Goal: Transaction & Acquisition: Purchase product/service

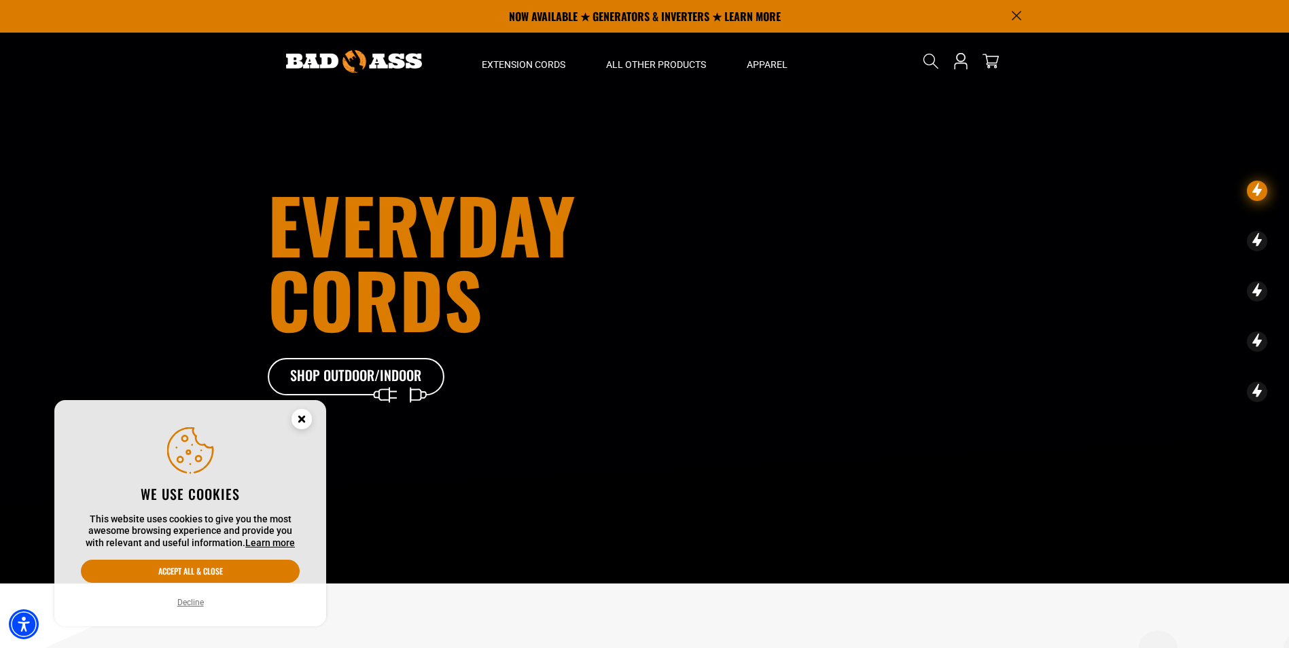
click at [302, 420] on icon "Cookie Consent" at bounding box center [301, 419] width 5 height 5
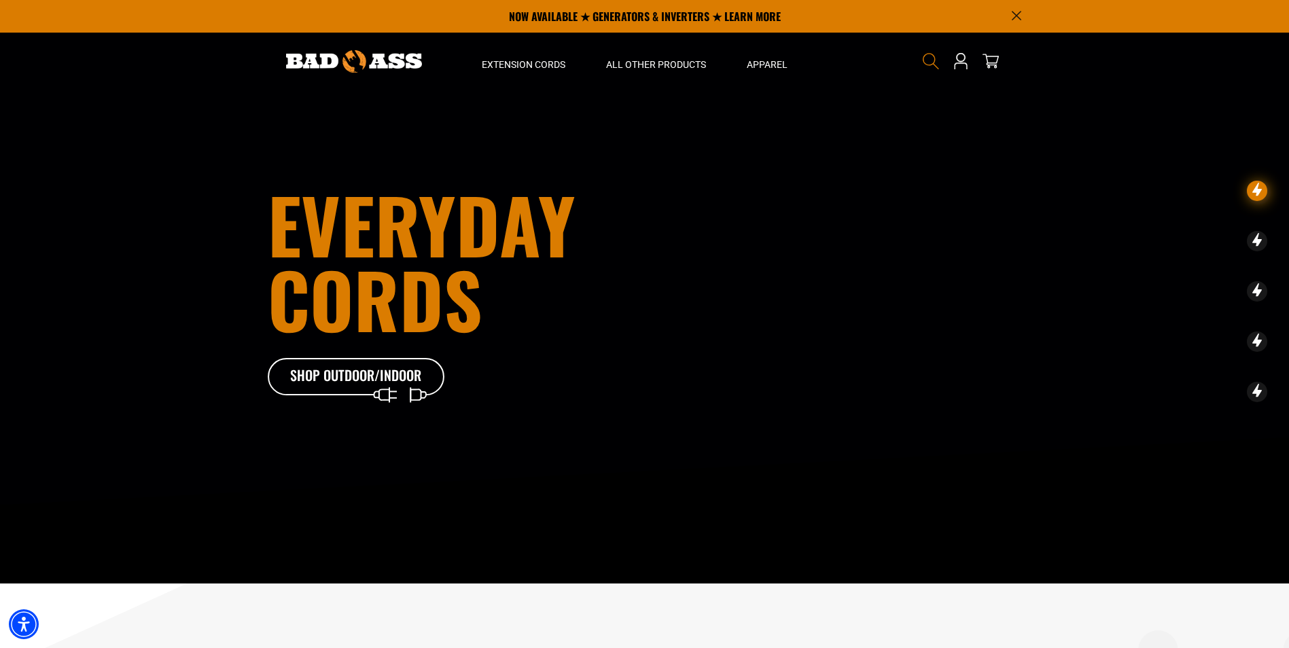
click at [928, 58] on icon "Search" at bounding box center [931, 61] width 18 height 18
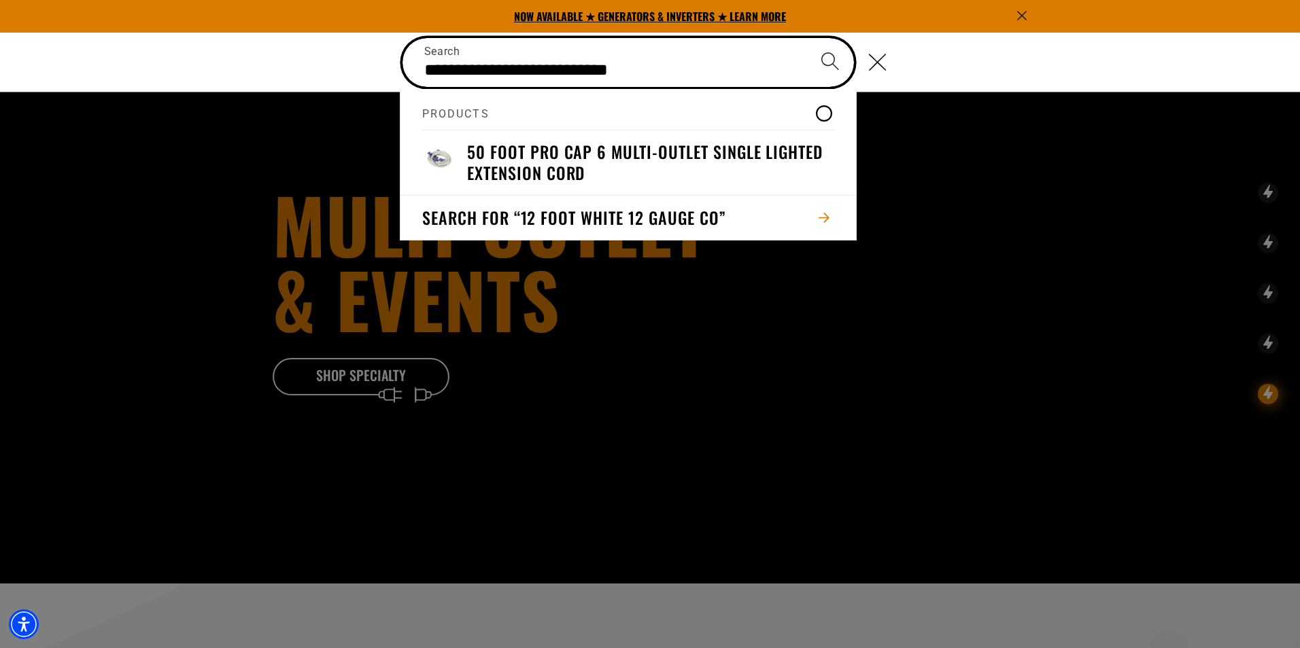
type input "**********"
click at [806, 38] on button "Search" at bounding box center [830, 62] width 48 height 48
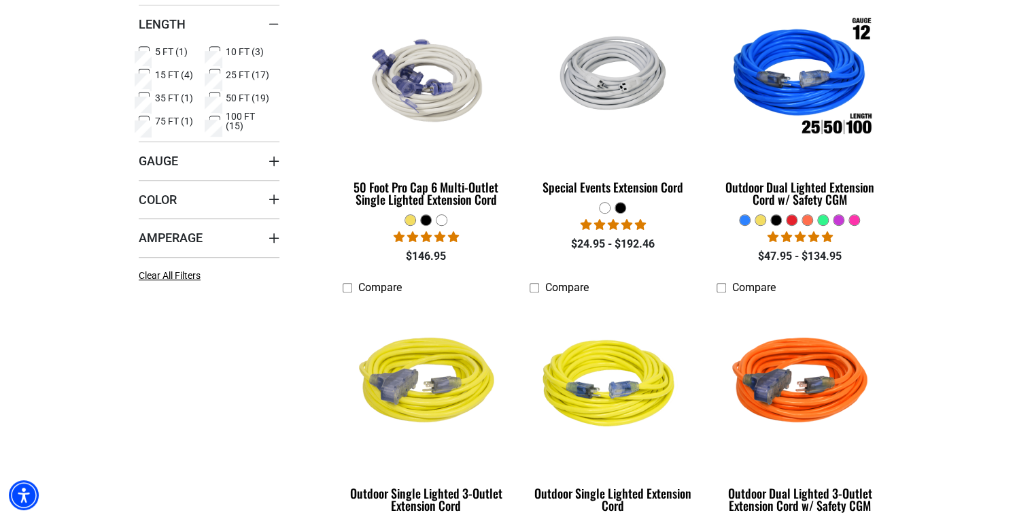
scroll to position [245, 0]
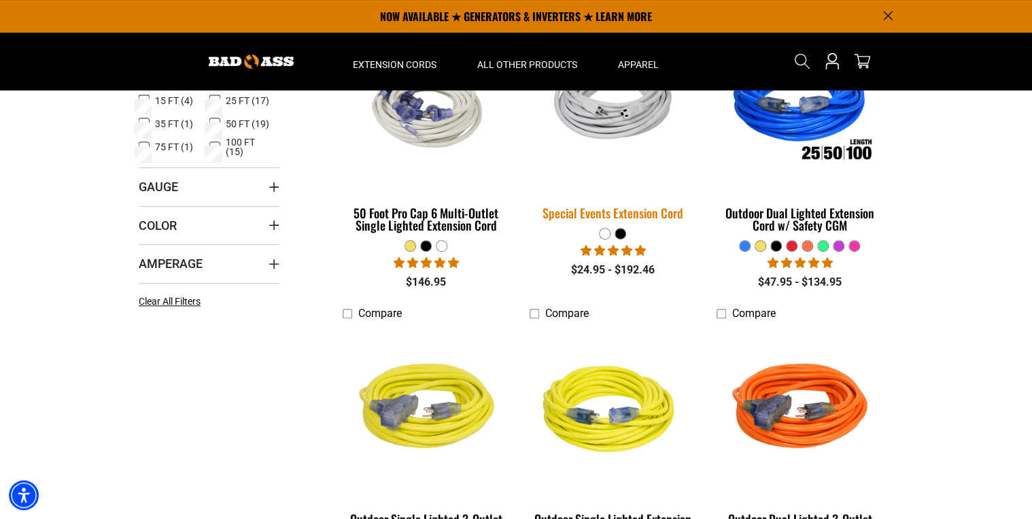
click at [616, 127] on img at bounding box center [612, 105] width 190 height 125
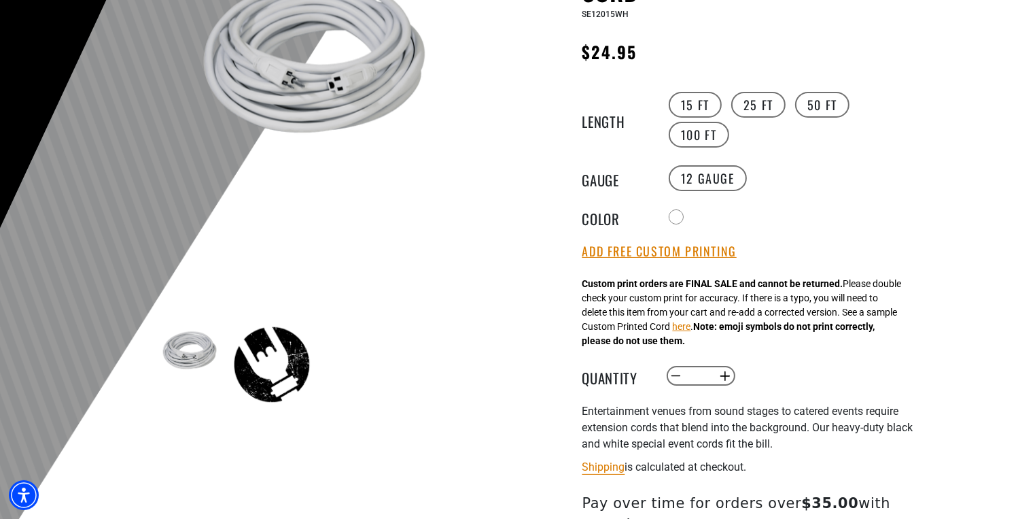
scroll to position [218, 0]
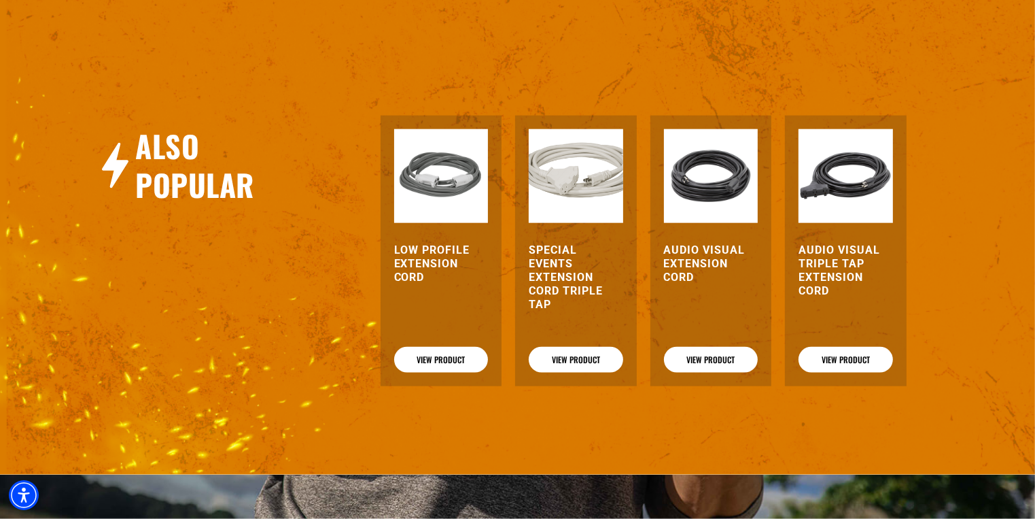
scroll to position [1631, 0]
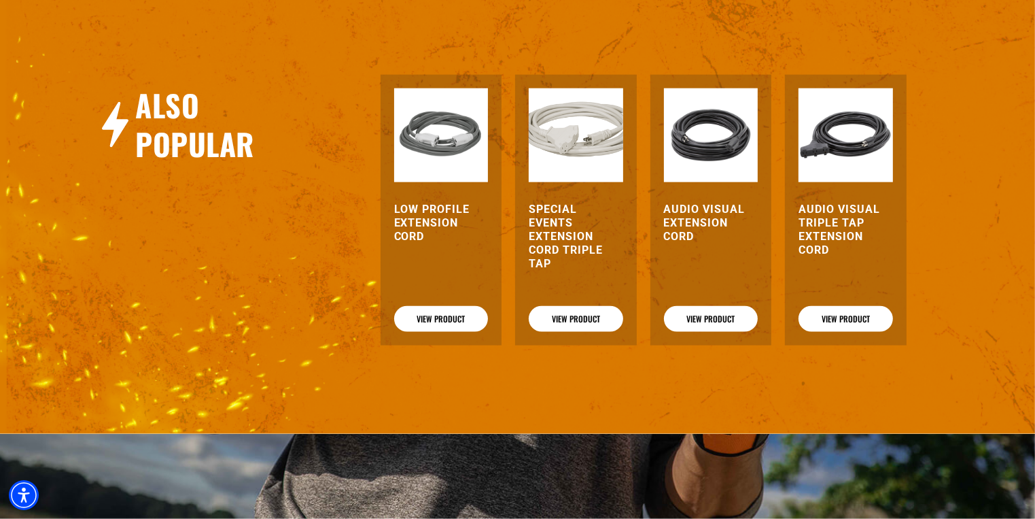
click at [423, 221] on h3 "Low Profile Extension Cord" at bounding box center [441, 223] width 94 height 41
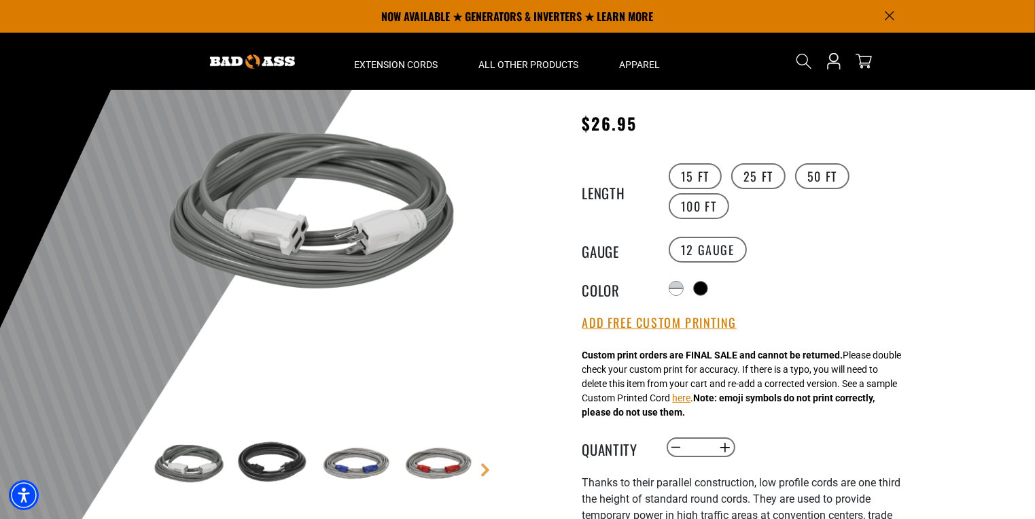
scroll to position [54, 0]
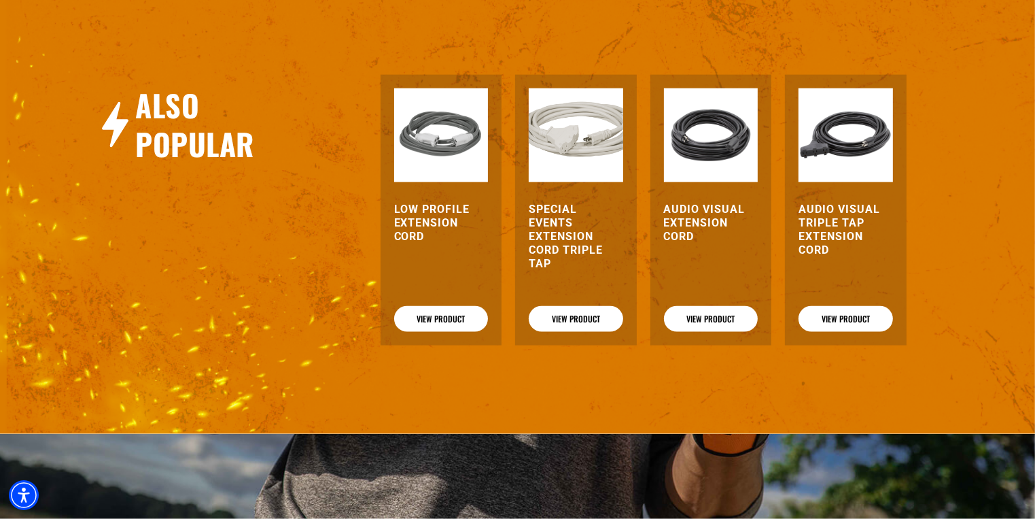
click at [696, 220] on h3 "Audio Visual Extension Cord" at bounding box center [711, 223] width 94 height 41
click at [566, 223] on h3 "Special Events Extension Cord Triple Tap" at bounding box center [576, 237] width 94 height 68
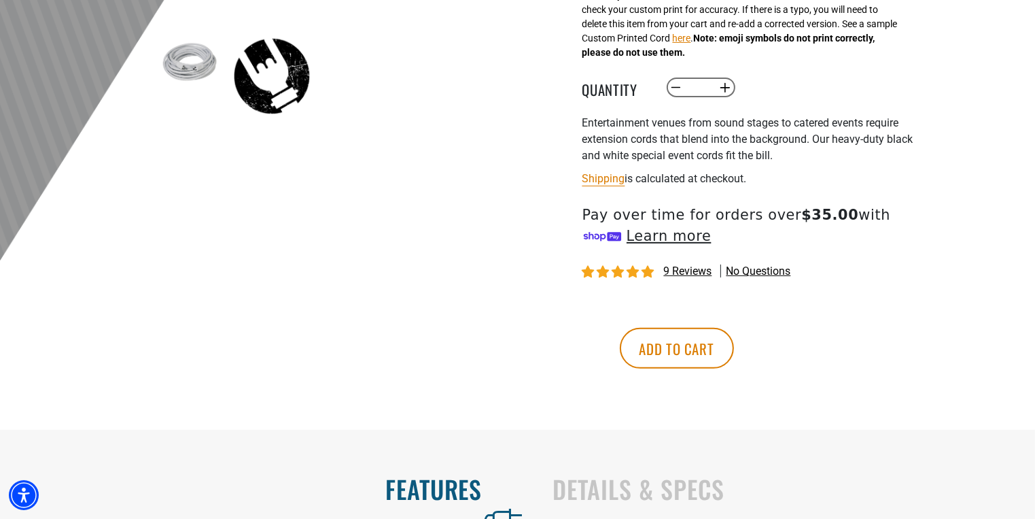
scroll to position [489, 0]
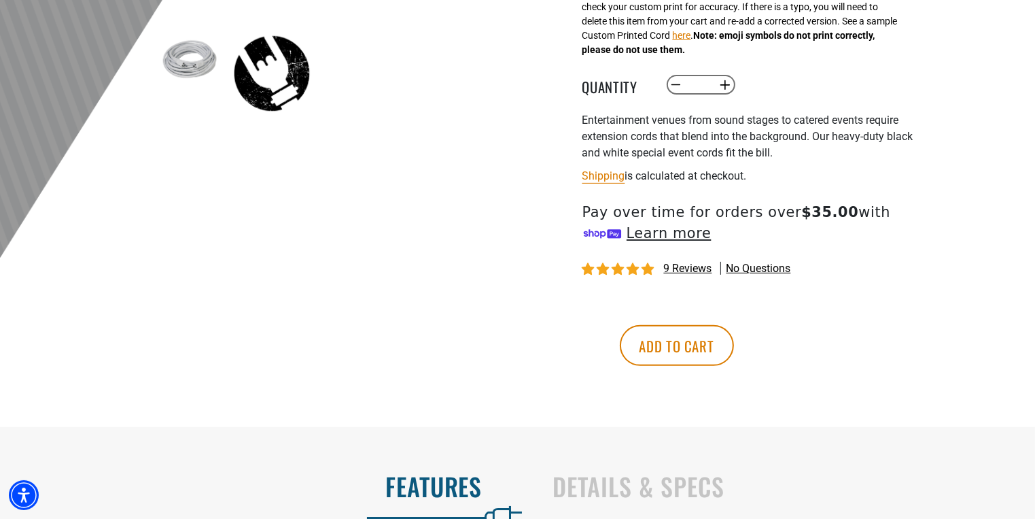
click at [685, 270] on span "9 reviews" at bounding box center [688, 268] width 48 height 13
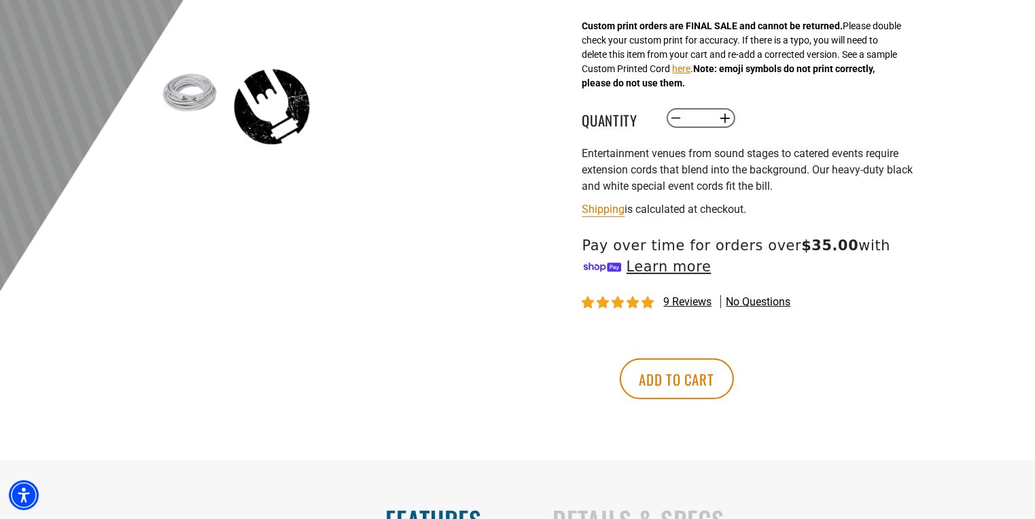
scroll to position [457, 0]
click at [734, 385] on button "Add to cart" at bounding box center [677, 378] width 114 height 41
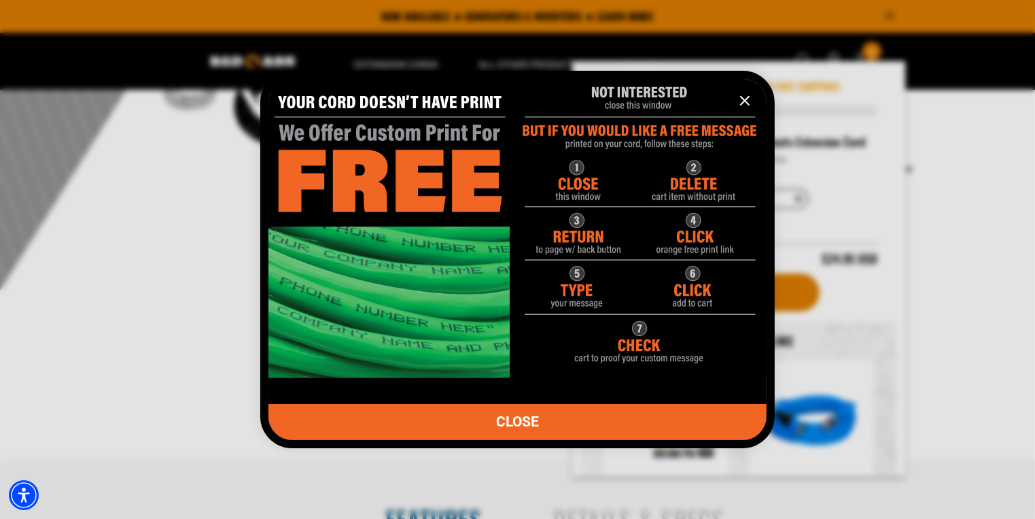
click at [743, 97] on icon "information" at bounding box center [745, 100] width 16 height 16
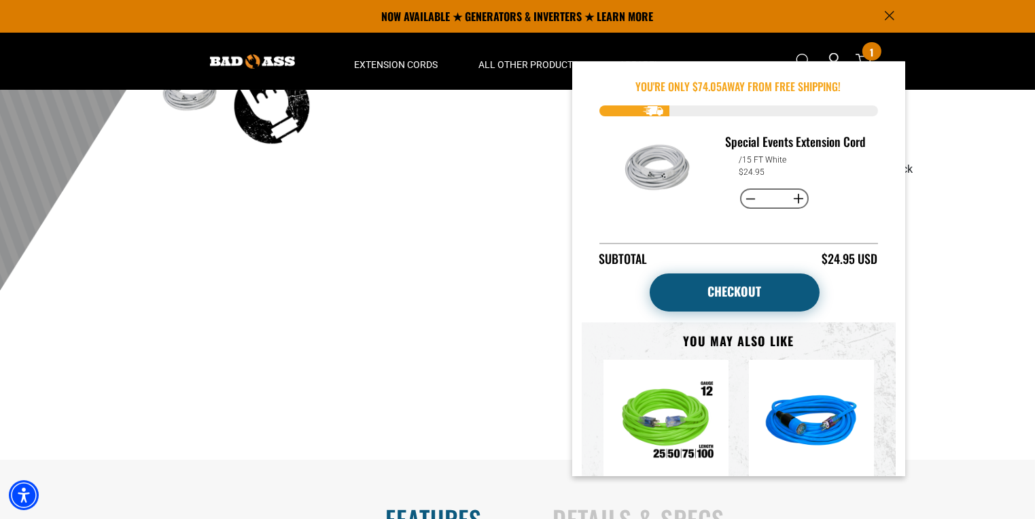
click at [739, 311] on link "Checkout" at bounding box center [735, 292] width 170 height 38
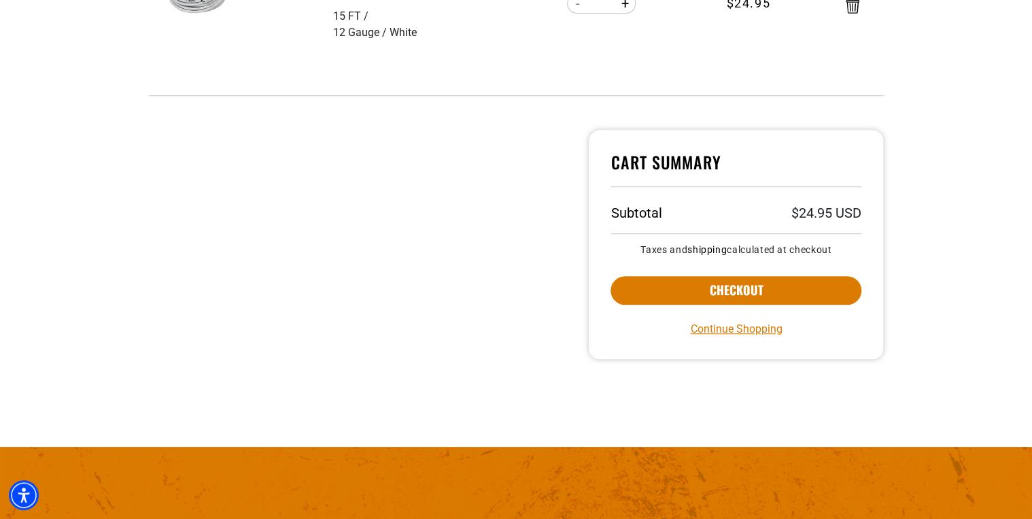
scroll to position [381, 0]
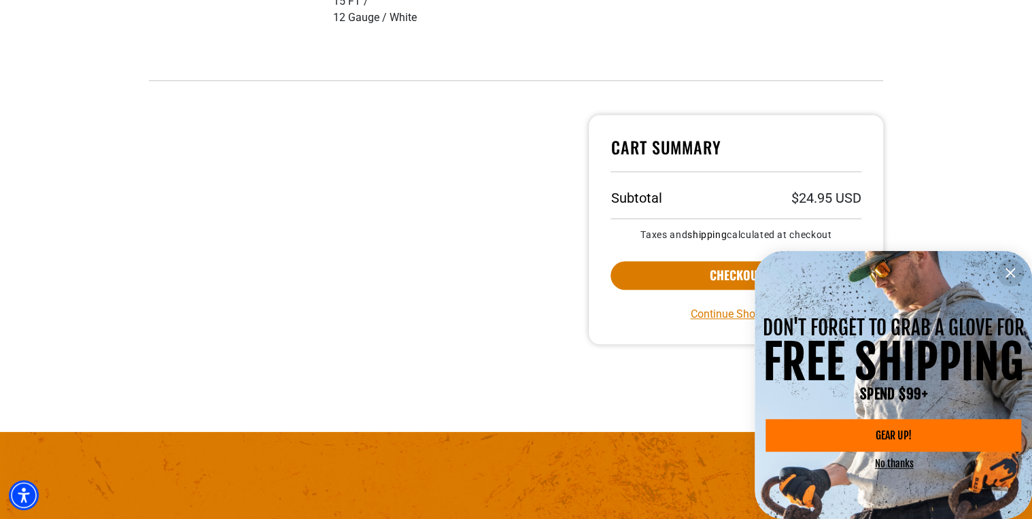
click at [1013, 272] on icon "information" at bounding box center [1010, 272] width 16 height 16
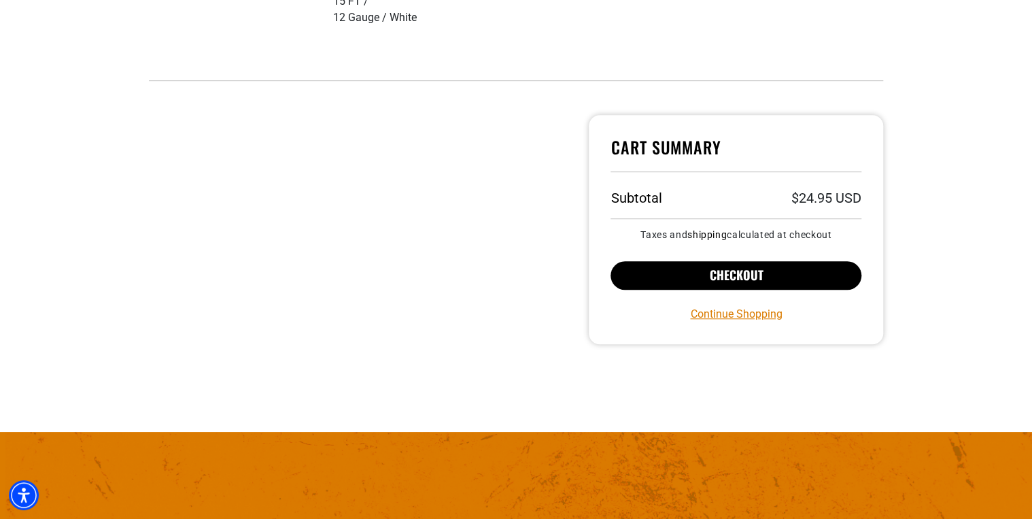
click at [723, 277] on button "Checkout" at bounding box center [735, 275] width 251 height 29
